Goal: Share content

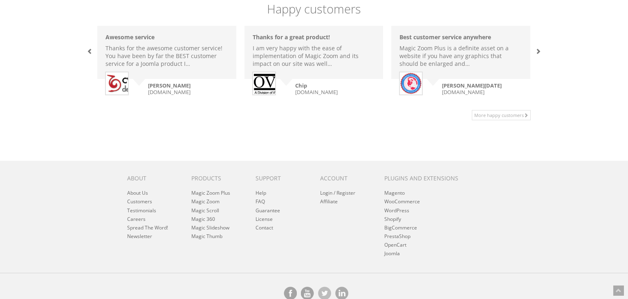
scroll to position [619, 0]
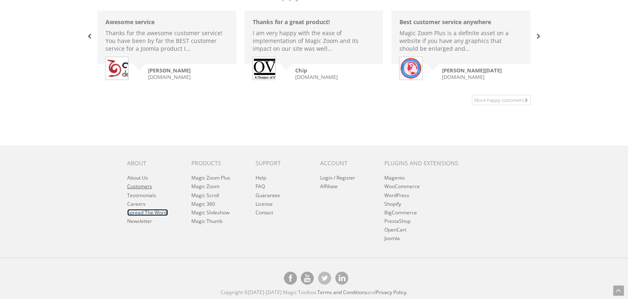
click at [137, 212] on link "Spread The Word!" at bounding box center [147, 212] width 41 height 7
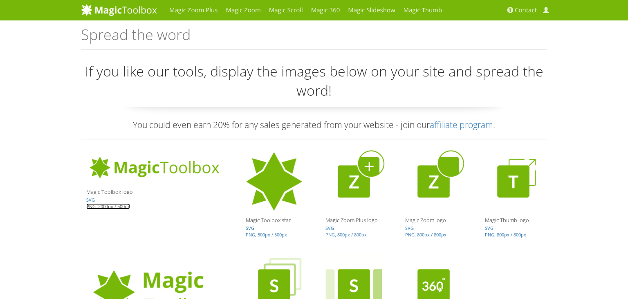
click at [118, 206] on link "PNG, 2000px / 500px" at bounding box center [108, 206] width 44 height 6
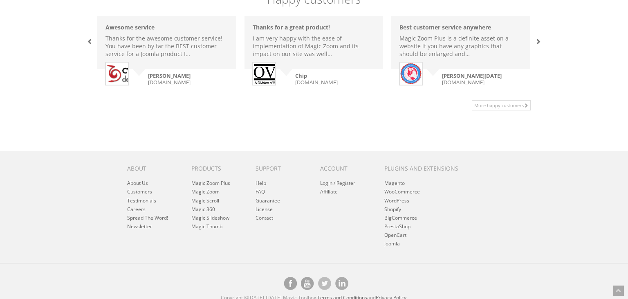
scroll to position [619, 0]
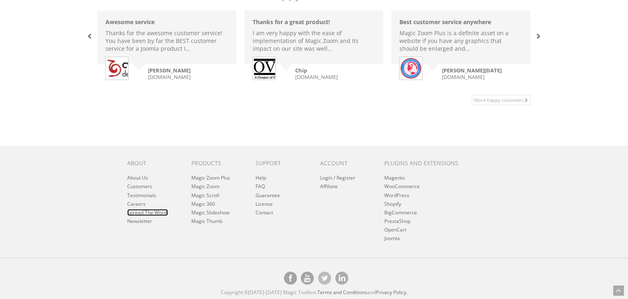
click at [155, 214] on link "Spread The Word!" at bounding box center [147, 212] width 41 height 7
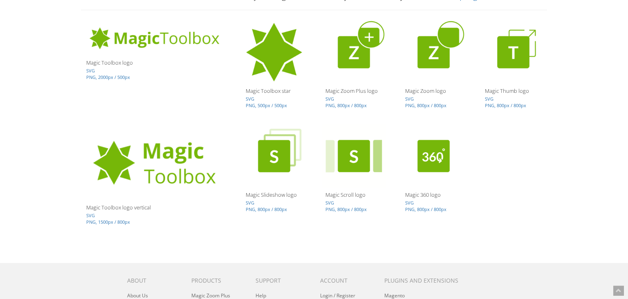
scroll to position [129, 0]
drag, startPoint x: 25, startPoint y: 112, endPoint x: 26, endPoint y: 107, distance: 4.8
click at [25, 110] on div "Magic Zoom Plus Magic Zoom Magic Scroll Magic 360 Magic Slideshow Magic Thumb C…" at bounding box center [314, 144] width 628 height 547
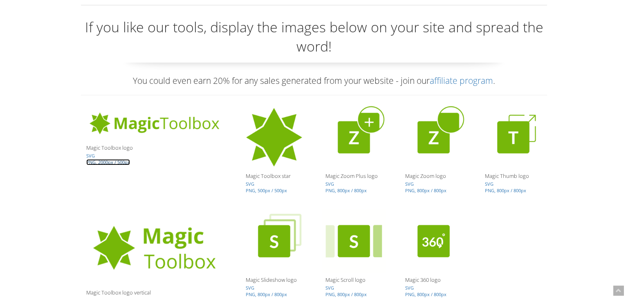
scroll to position [86, 0]
